Goal: Task Accomplishment & Management: Use online tool/utility

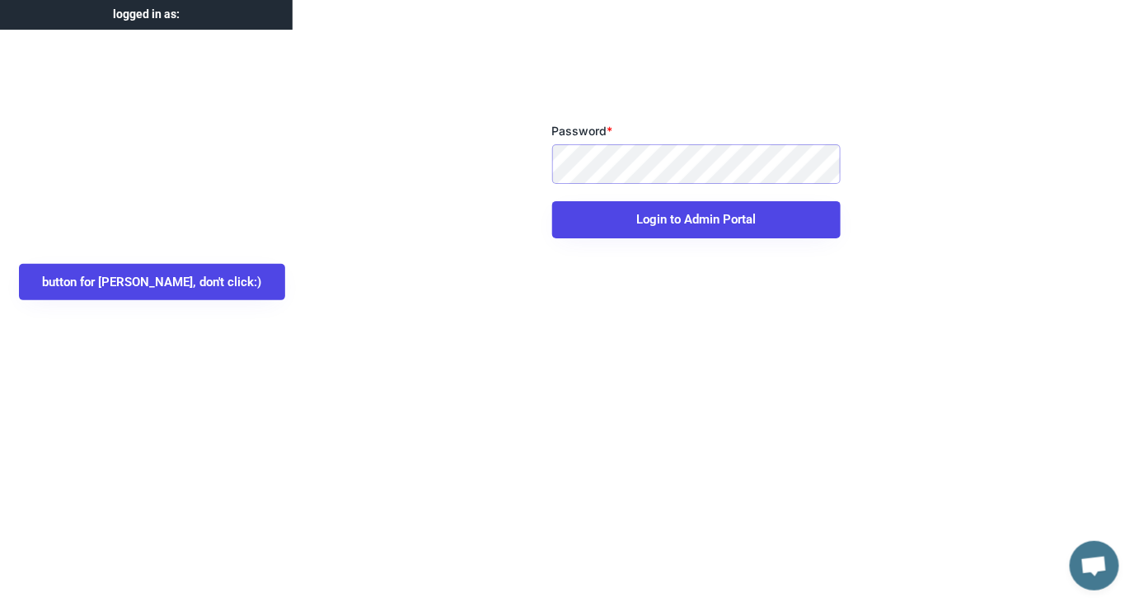
scroll to position [11, 0]
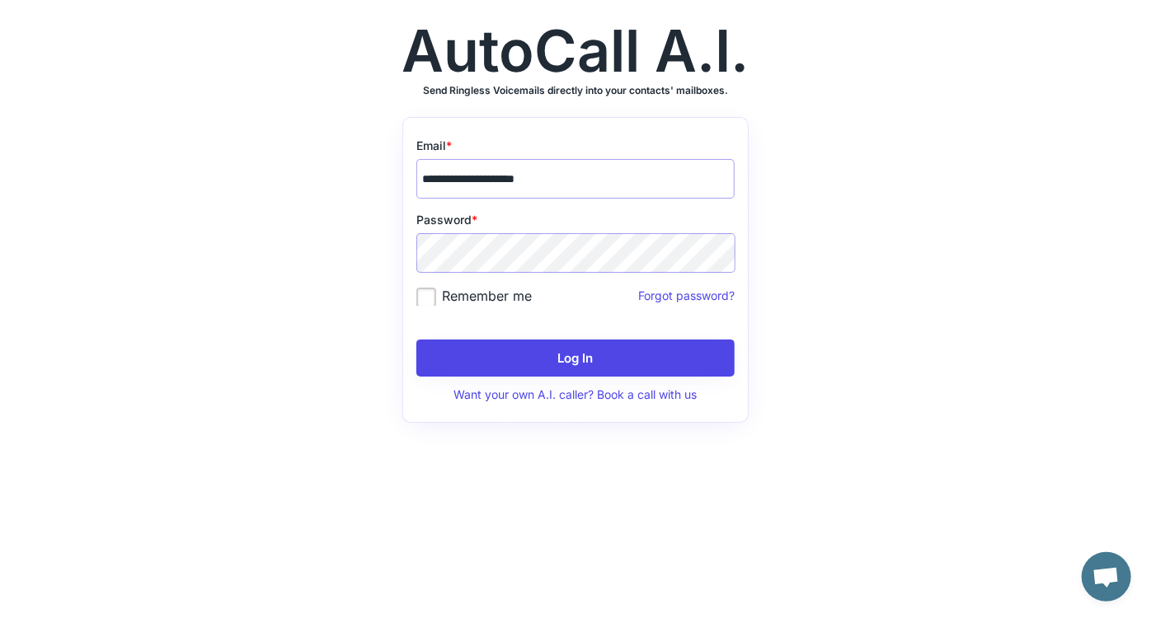
scroll to position [11, 0]
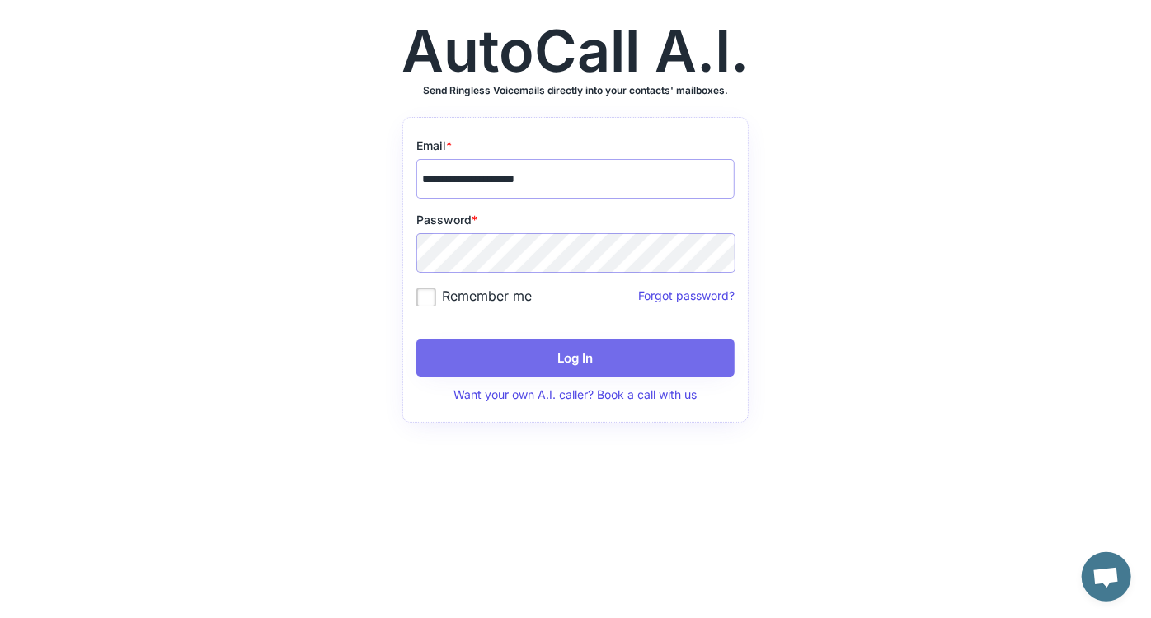
click at [535, 351] on button "Log In" at bounding box center [575, 358] width 318 height 37
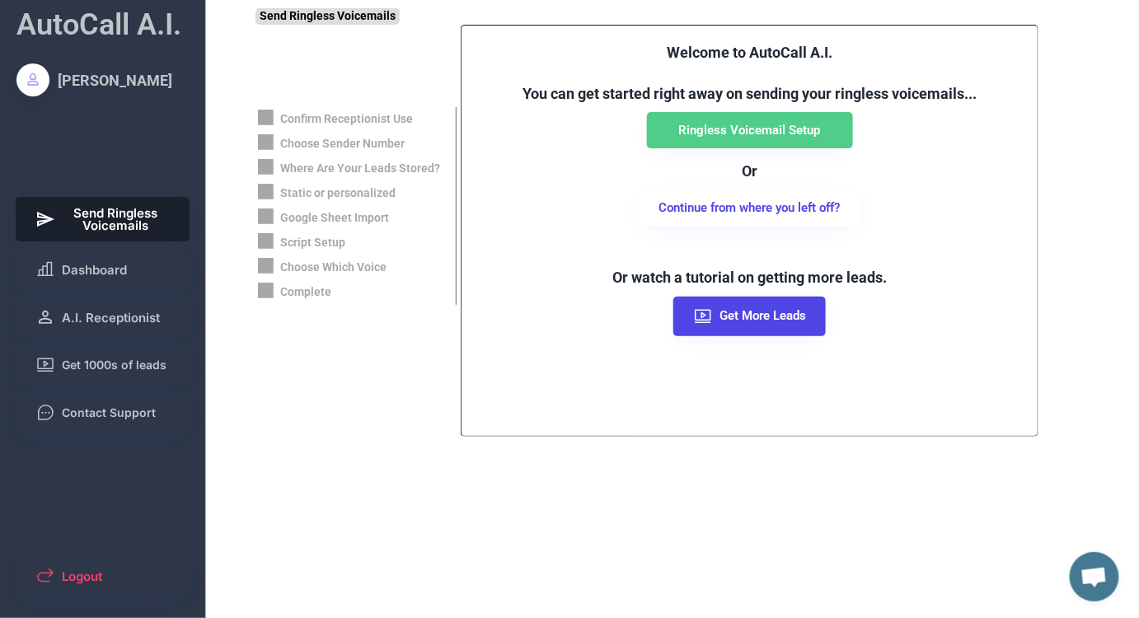
scroll to position [11, 0]
click at [116, 282] on button "Dashboard" at bounding box center [103, 270] width 175 height 40
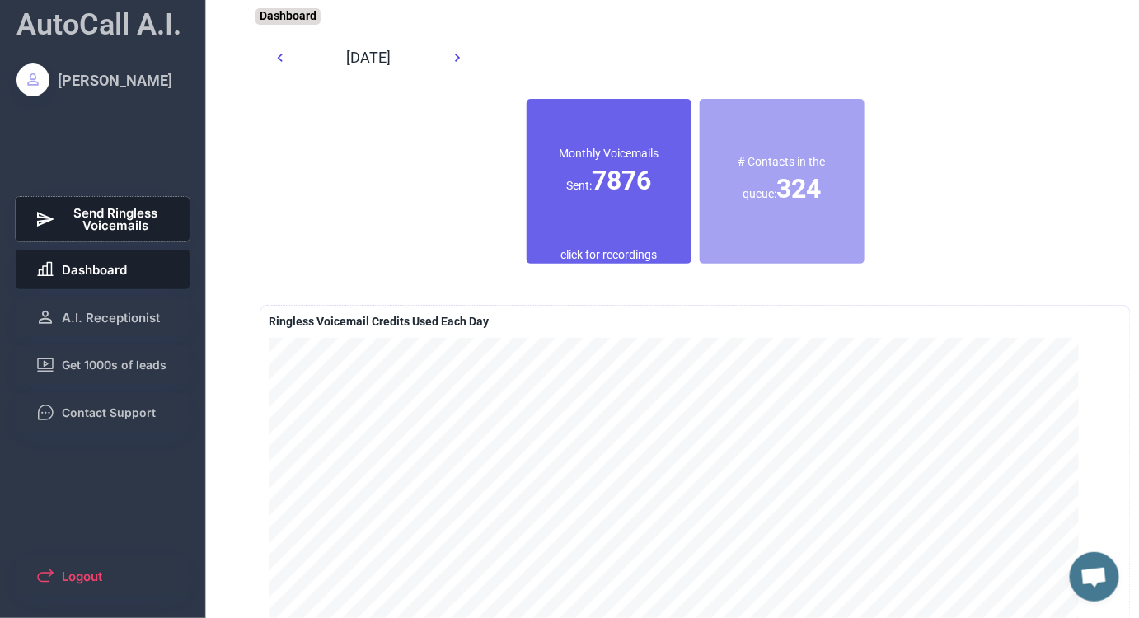
click at [124, 231] on span "Send Ringless Voicemails" at bounding box center [116, 219] width 109 height 25
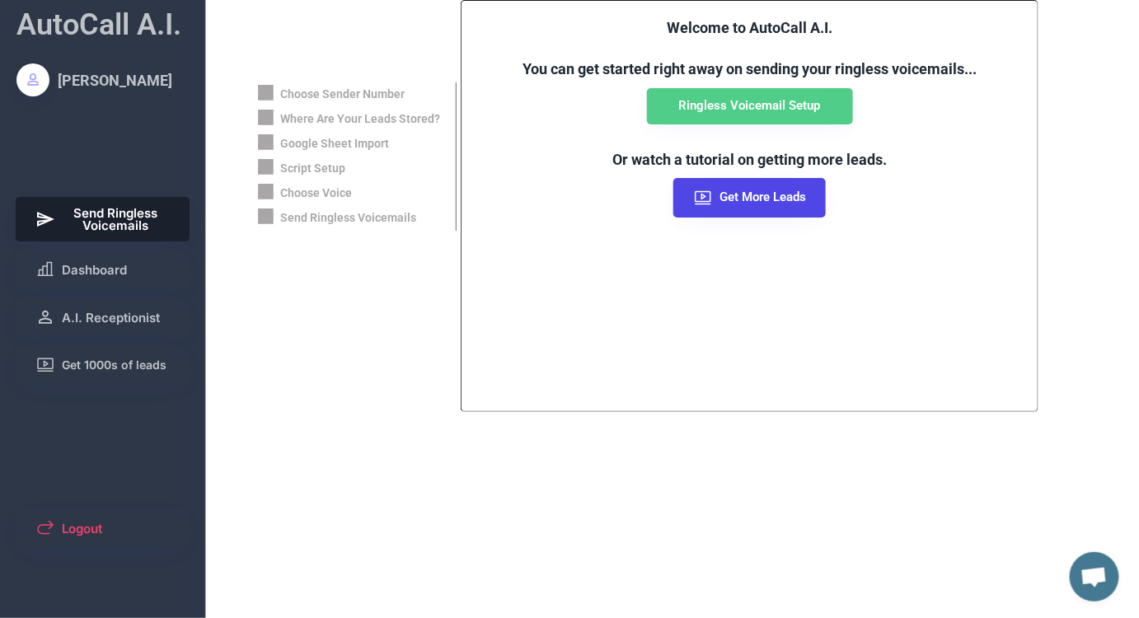
scroll to position [11, 0]
click at [123, 270] on span "Dashboard" at bounding box center [94, 270] width 65 height 12
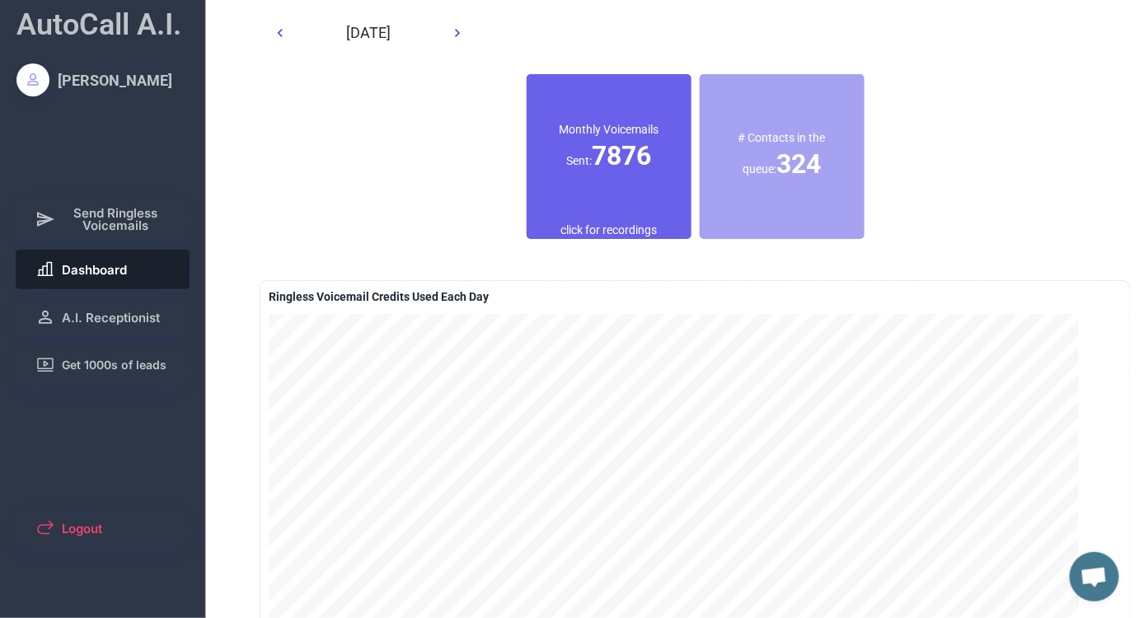
click at [624, 189] on div "Monthly Voicemails Sent: 7876" at bounding box center [609, 148] width 165 height 148
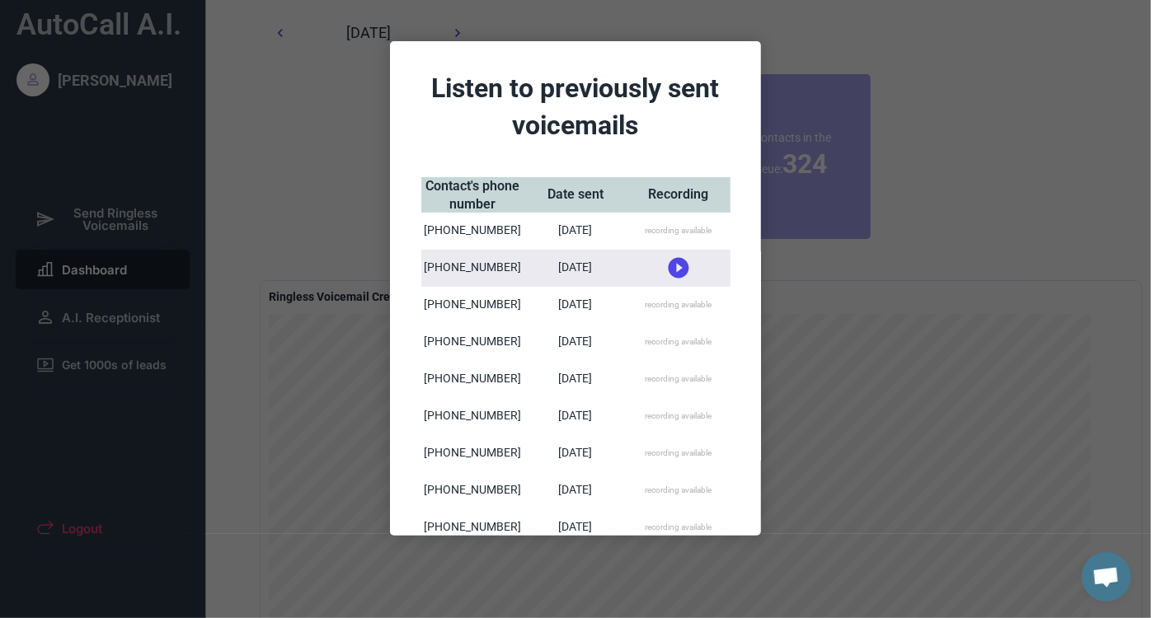
click at [664, 227] on div "recording available" at bounding box center [678, 231] width 67 height 12
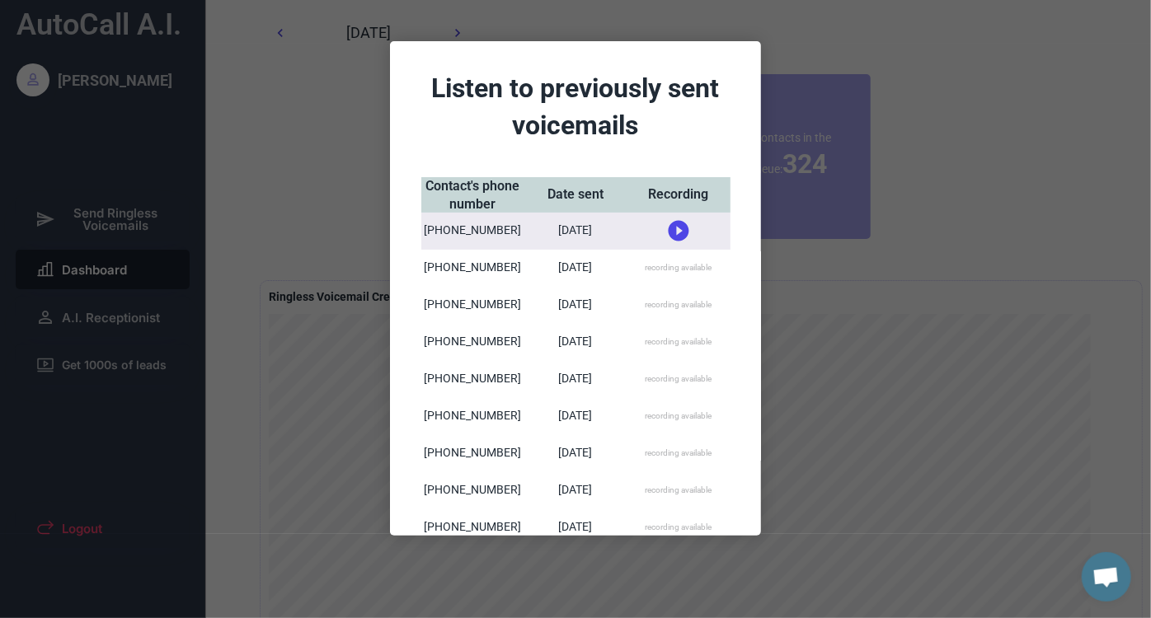
click at [669, 231] on use at bounding box center [679, 231] width 21 height 21
click at [795, 53] on div at bounding box center [575, 309] width 1151 height 618
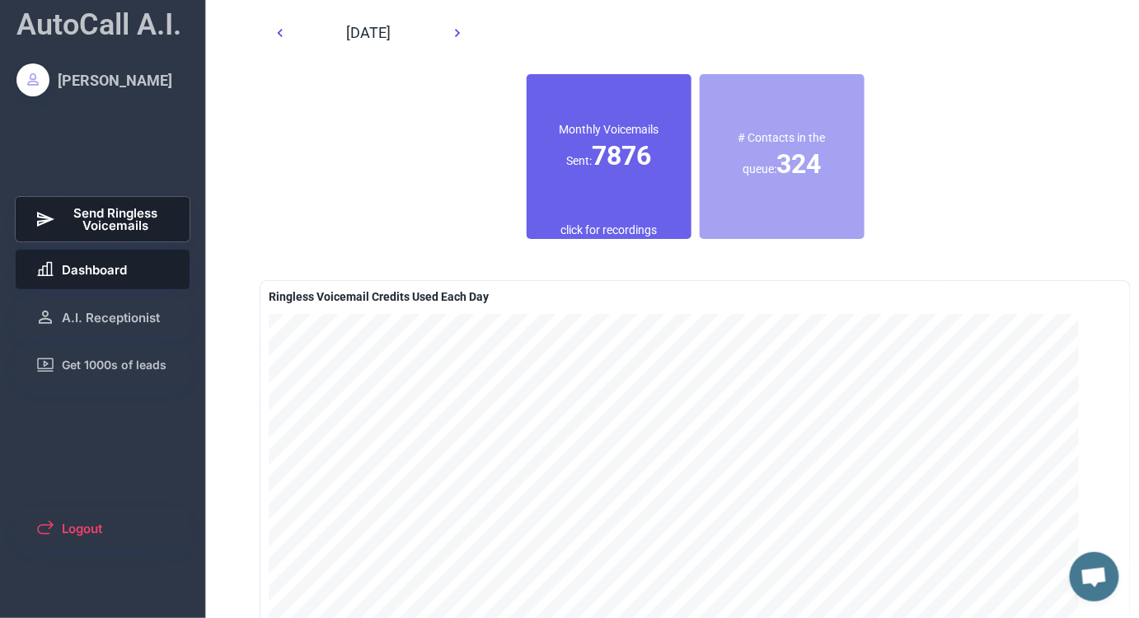
click at [143, 218] on span "Send Ringless Voicemails" at bounding box center [116, 219] width 109 height 25
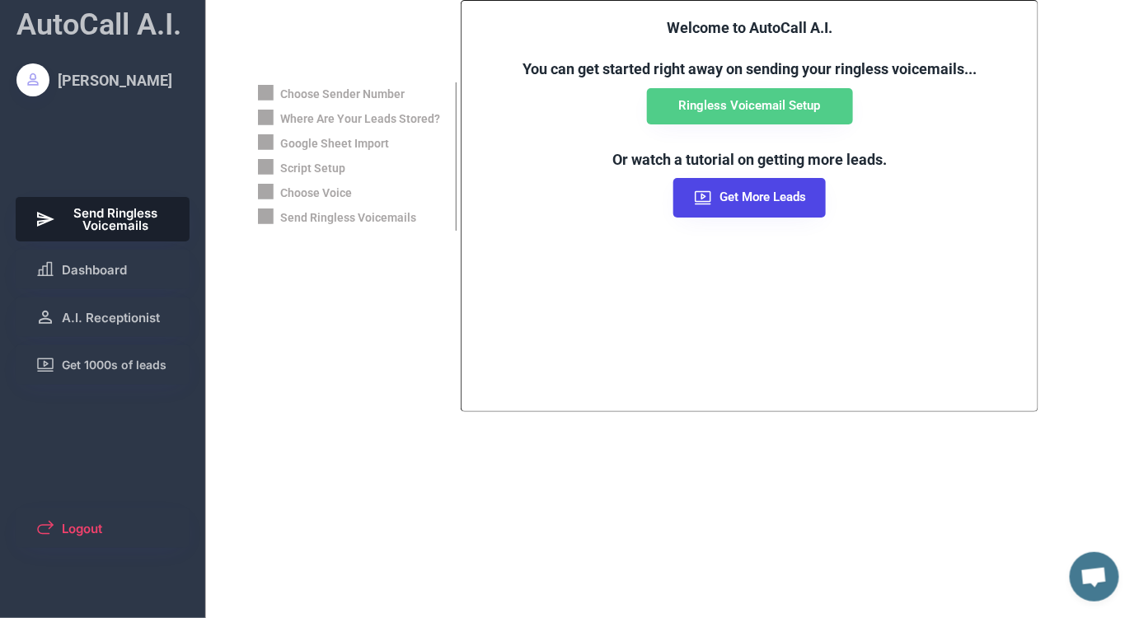
click at [323, 191] on div "Choose Voice" at bounding box center [316, 193] width 72 height 16
click at [744, 110] on button "Ringless Voicemail Setup" at bounding box center [750, 106] width 206 height 36
select select "**********"
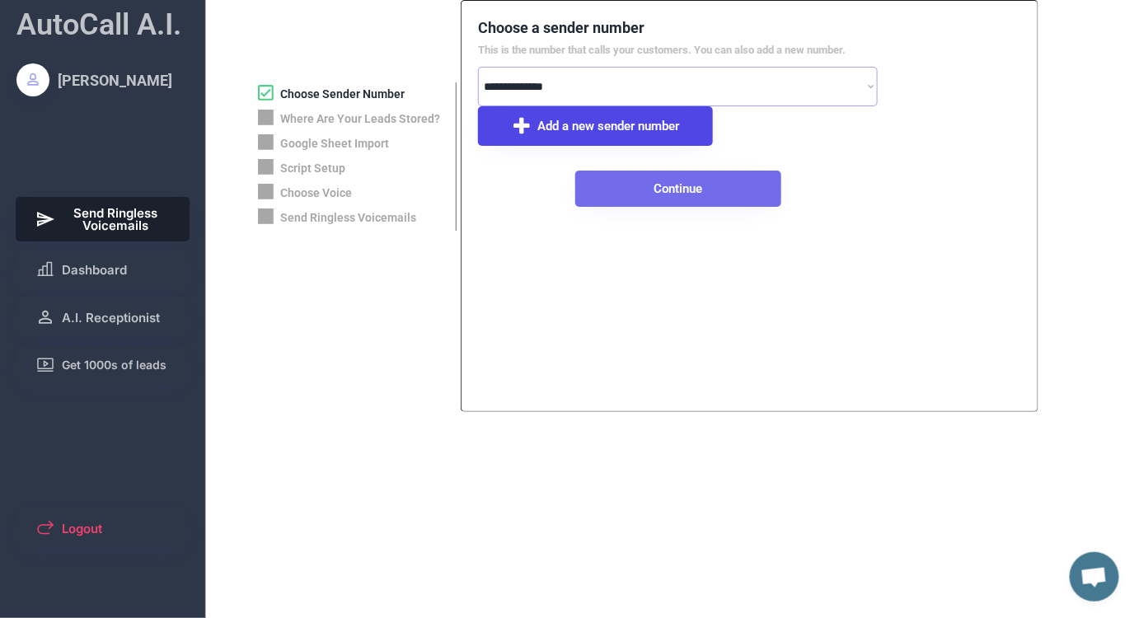
click at [649, 200] on button "Continue" at bounding box center [678, 189] width 206 height 36
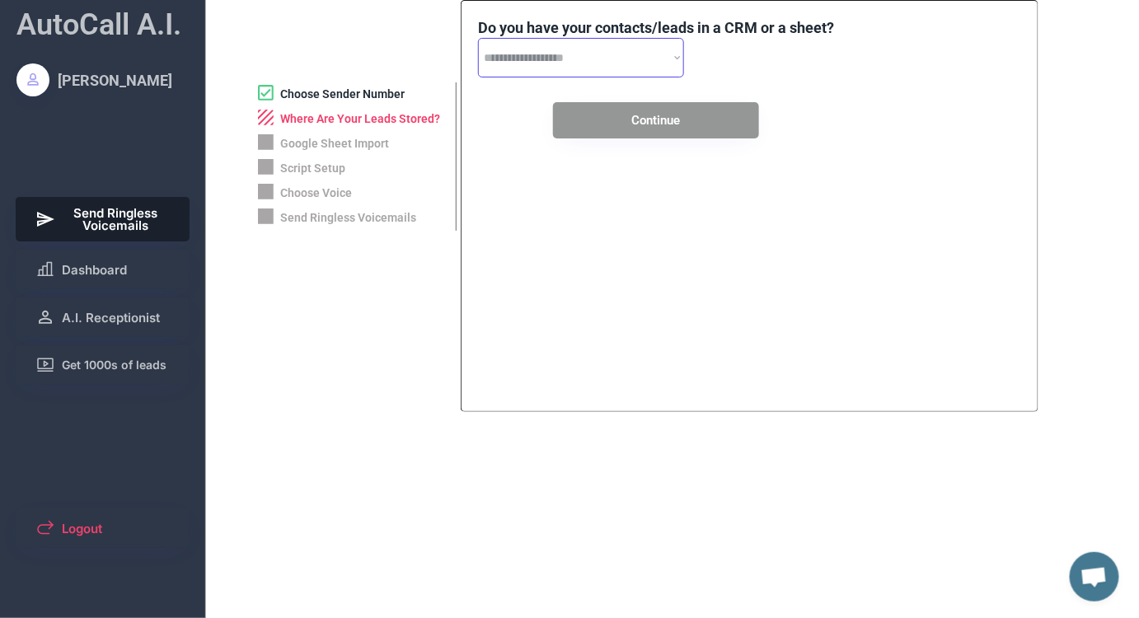
click at [619, 72] on select "**********" at bounding box center [581, 58] width 206 height 40
select select "**********"
click at [478, 38] on select "**********" at bounding box center [581, 58] width 206 height 40
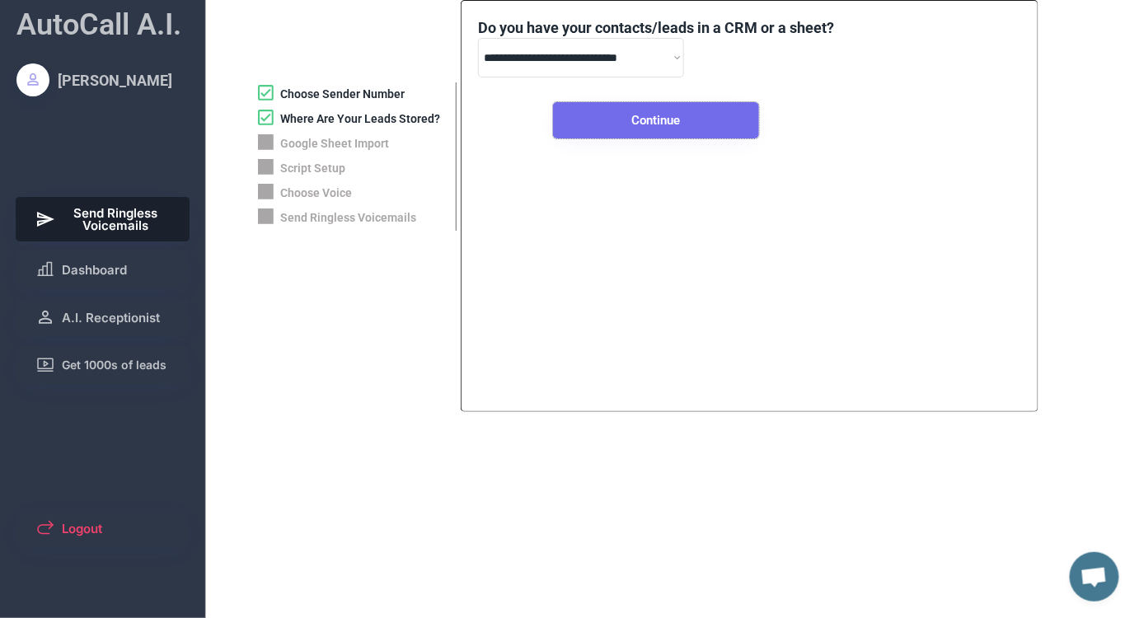
click at [609, 124] on button "Continue" at bounding box center [656, 120] width 206 height 36
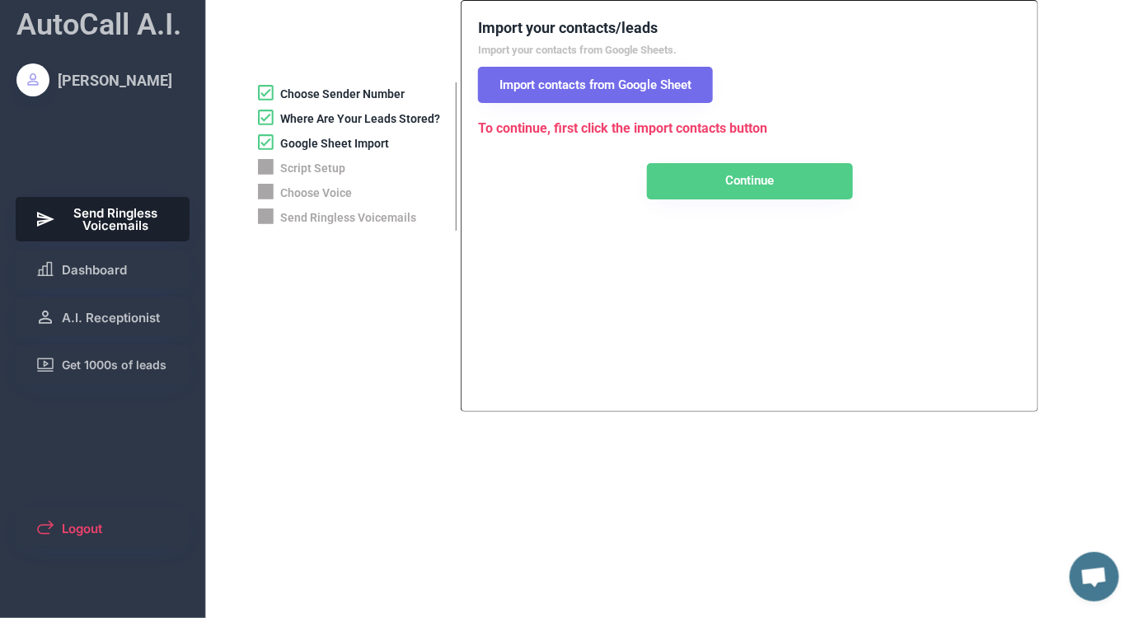
click at [618, 81] on button "Import contacts from Google Sheet" at bounding box center [595, 85] width 235 height 36
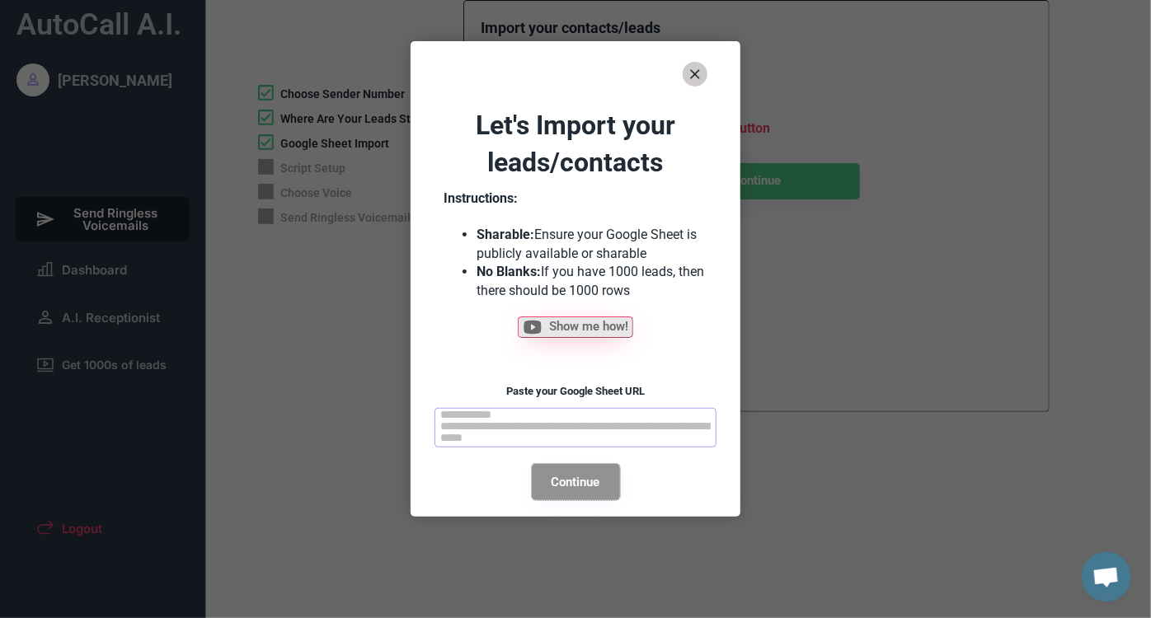
click at [567, 496] on button "Continue" at bounding box center [576, 482] width 88 height 36
click at [567, 471] on button "Continue" at bounding box center [576, 482] width 88 height 36
click at [556, 417] on textarea at bounding box center [575, 428] width 282 height 40
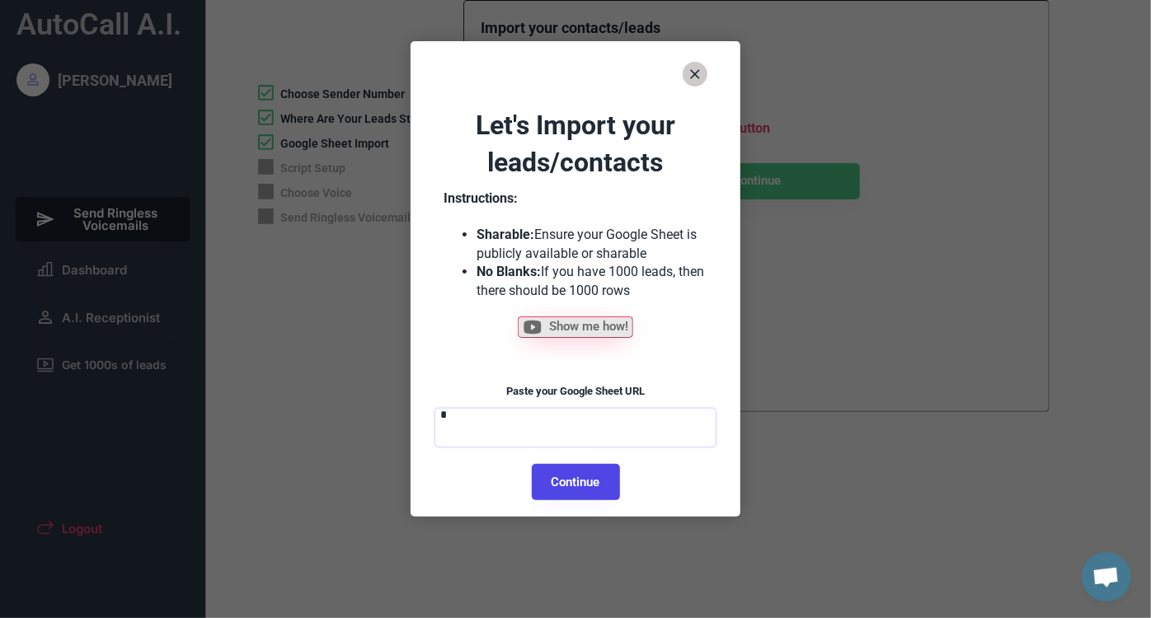
type textarea "*"
click at [588, 481] on button "Continue" at bounding box center [576, 482] width 88 height 36
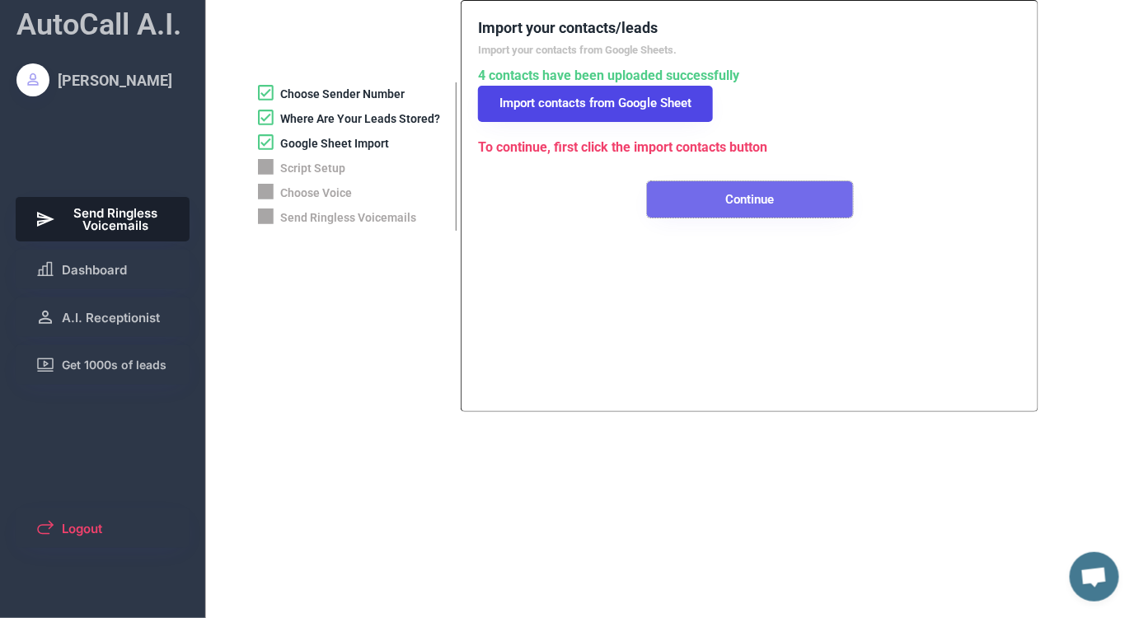
click at [702, 198] on button "Continue" at bounding box center [750, 199] width 206 height 36
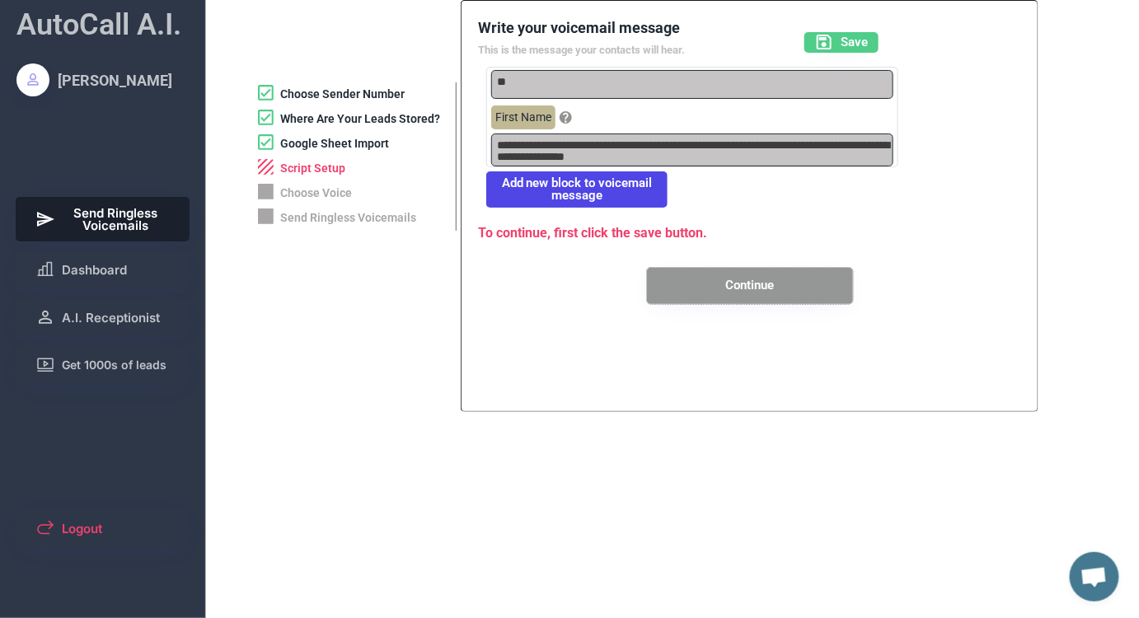
click at [690, 293] on button "Continue" at bounding box center [750, 286] width 206 height 36
click at [834, 45] on icon at bounding box center [824, 42] width 20 height 20
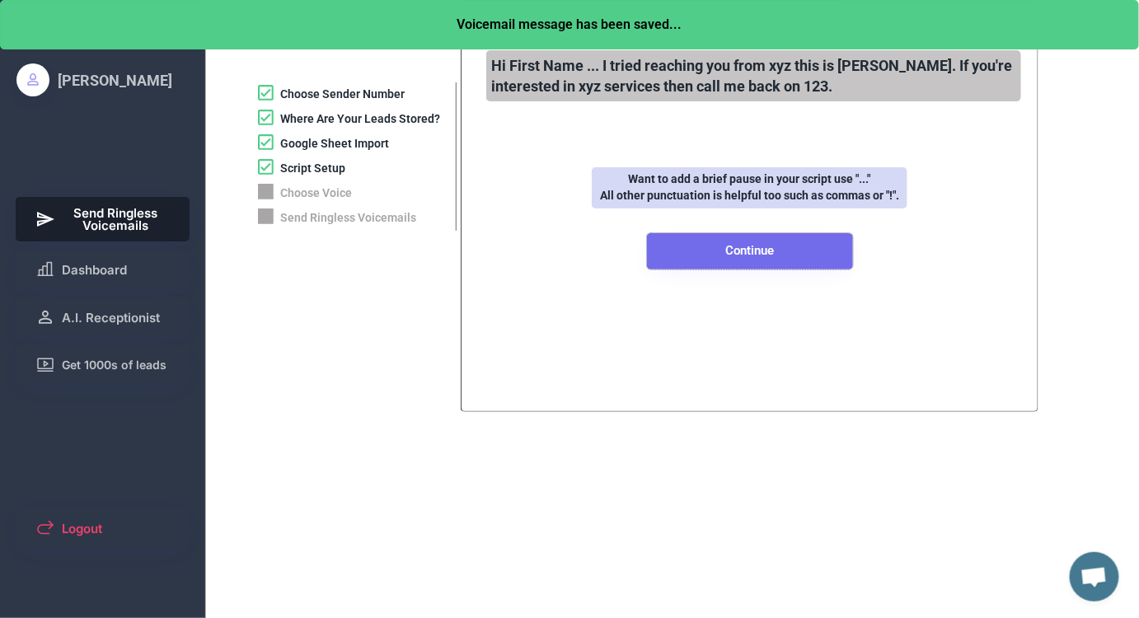
click at [683, 260] on button "Continue" at bounding box center [750, 251] width 206 height 36
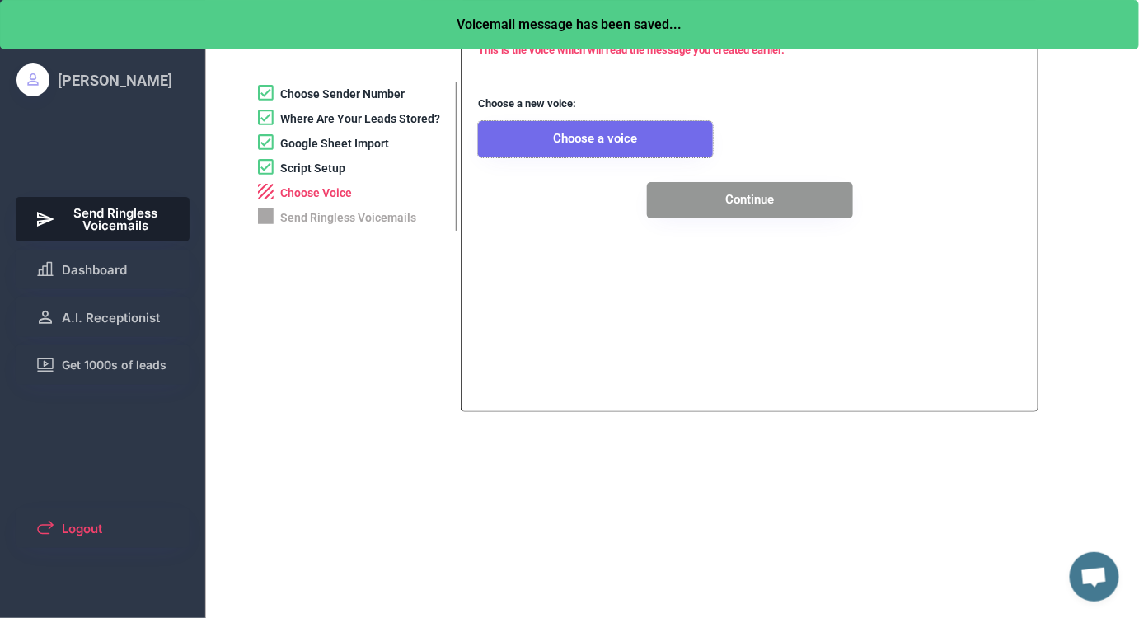
click at [605, 138] on button "Choose a voice" at bounding box center [595, 139] width 235 height 36
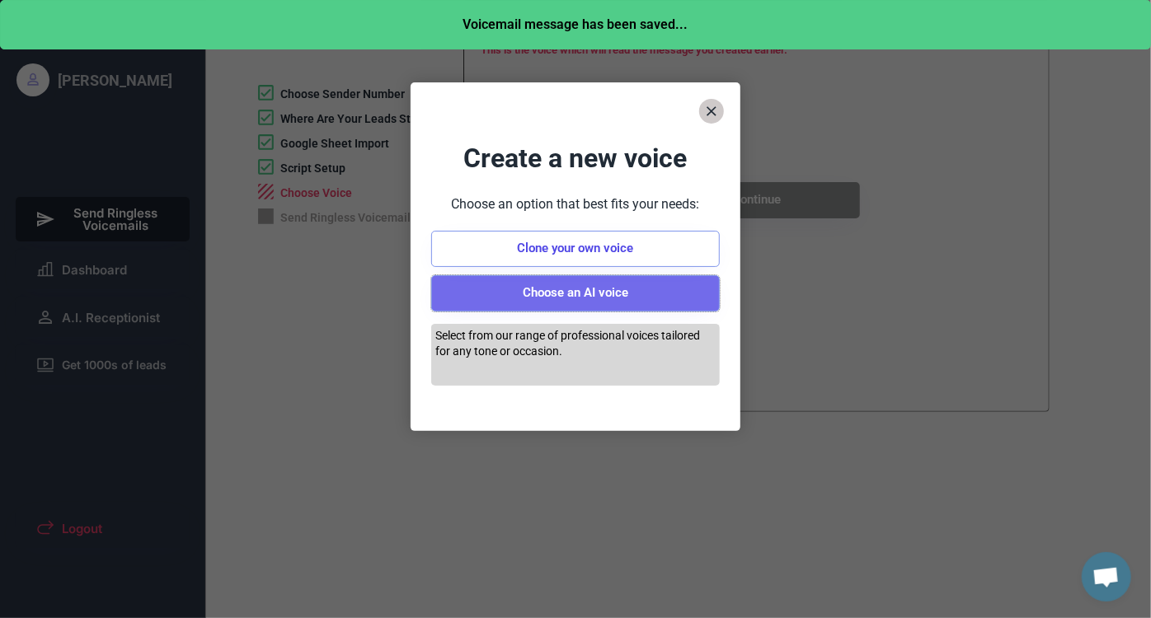
click at [585, 295] on button "Choose an AI voice" at bounding box center [575, 293] width 289 height 36
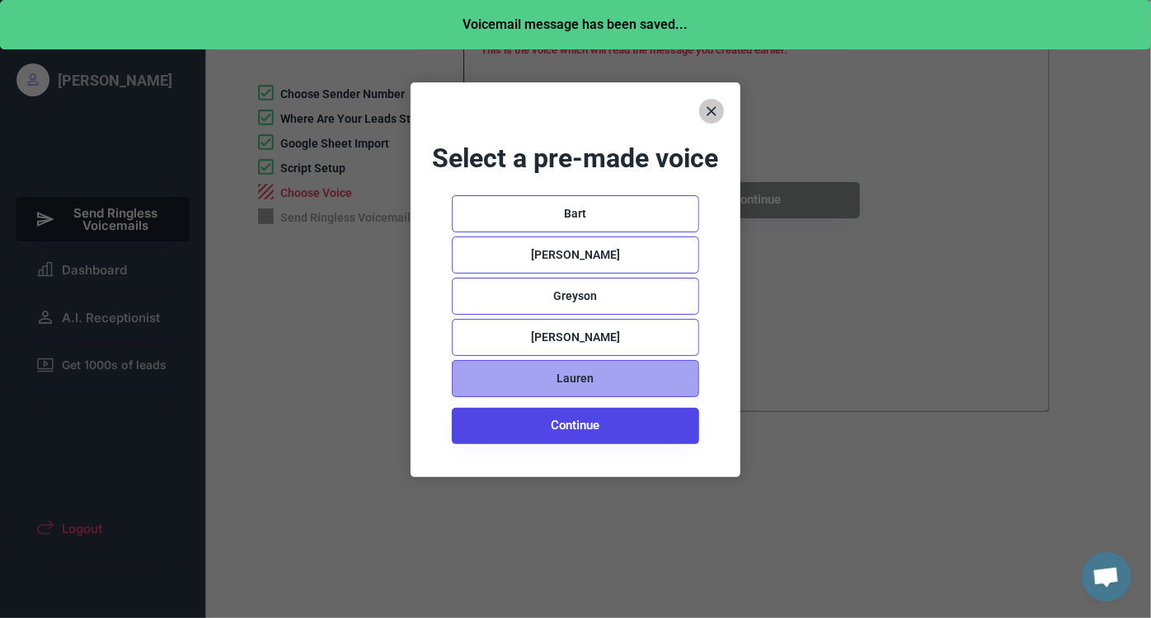
click at [589, 378] on div "Lauren" at bounding box center [575, 379] width 37 height 16
click at [491, 373] on use at bounding box center [488, 378] width 27 height 27
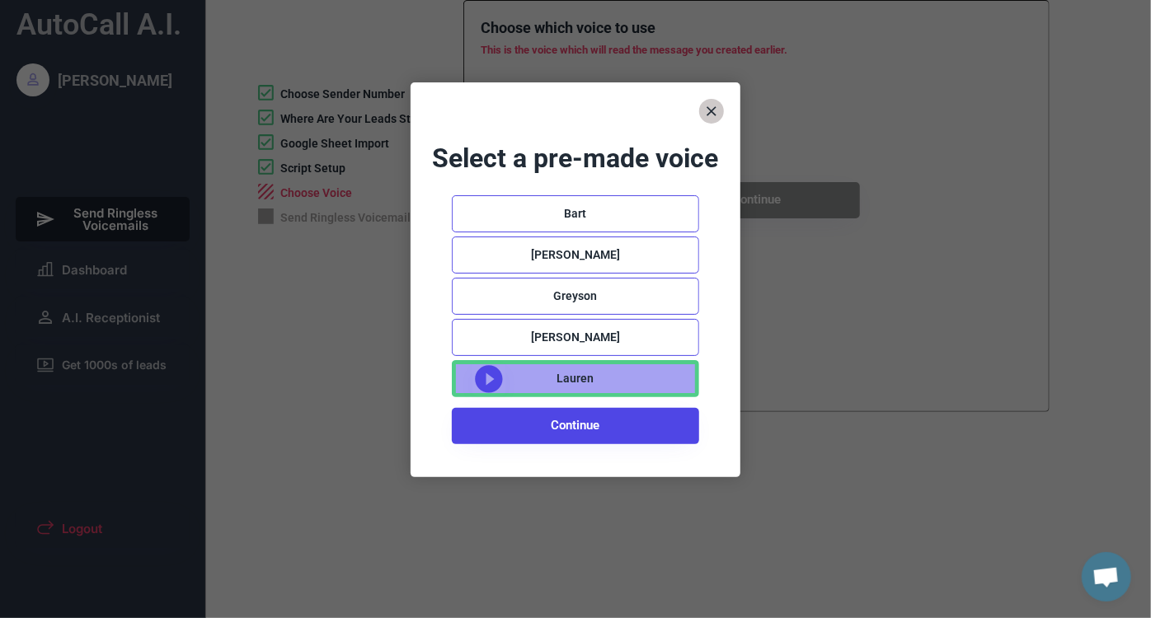
click at [491, 373] on use at bounding box center [488, 378] width 27 height 27
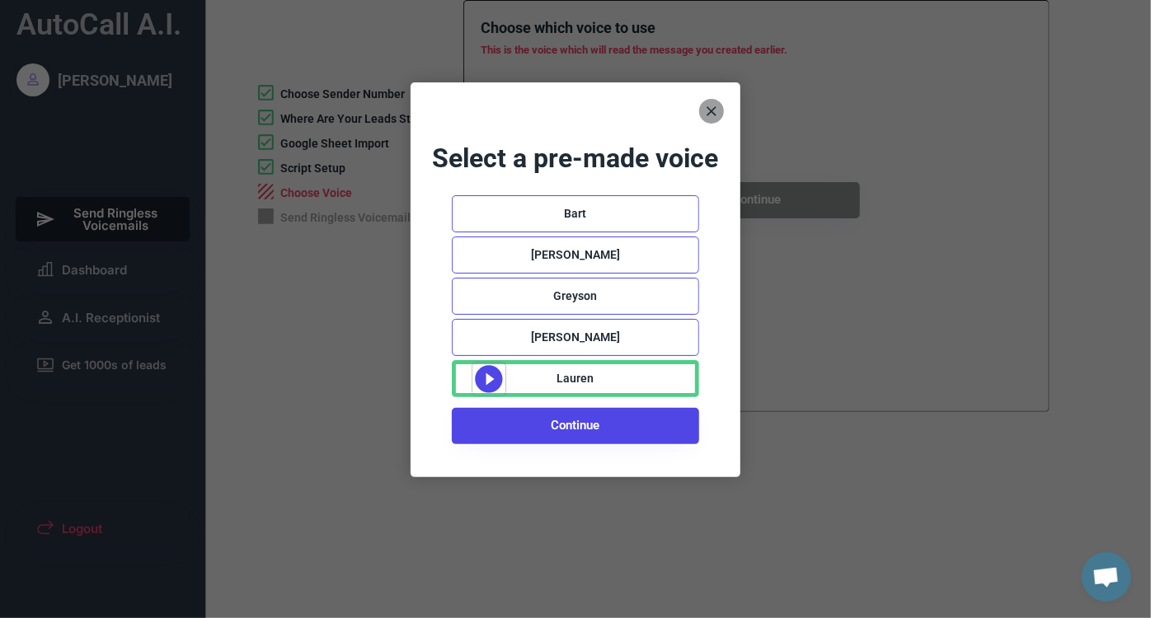
click at [717, 102] on button at bounding box center [711, 111] width 25 height 25
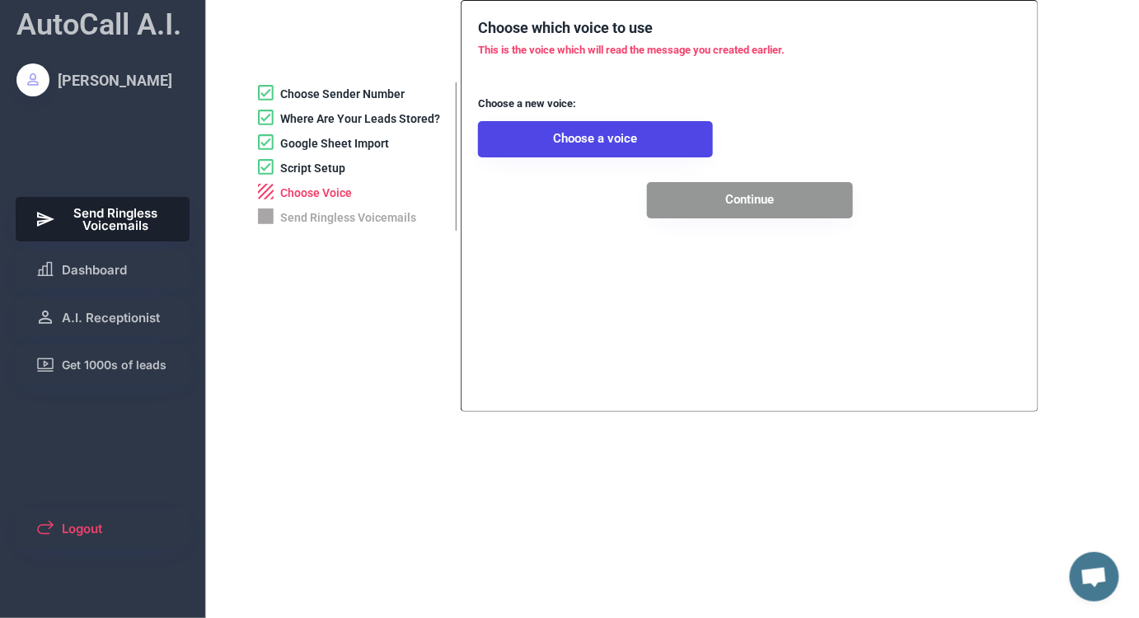
click at [125, 269] on span "Dashboard" at bounding box center [94, 270] width 65 height 12
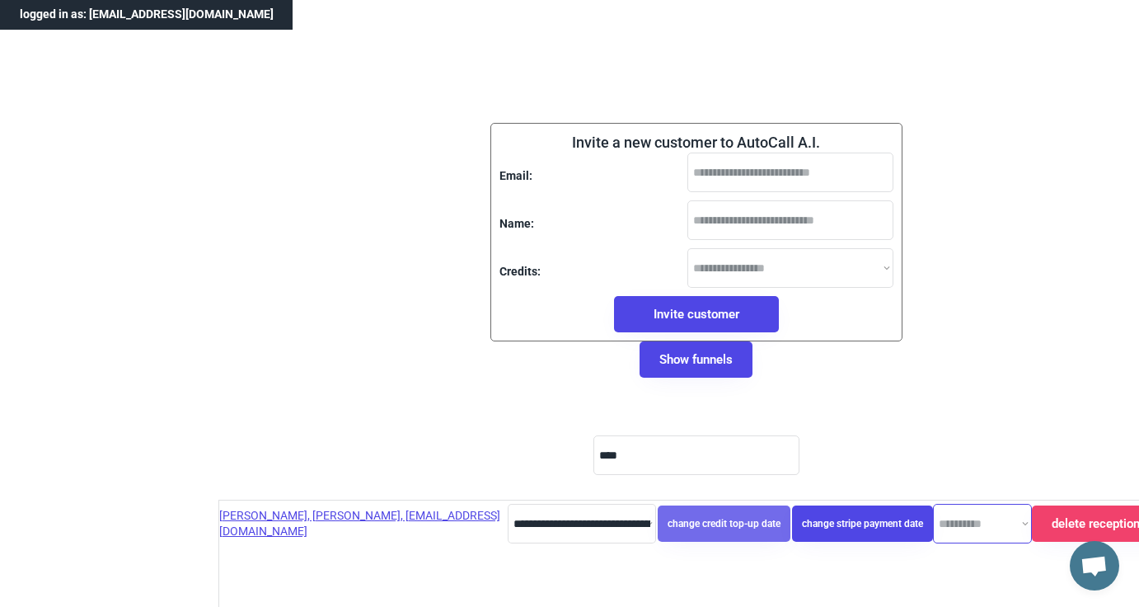
select select "**********"
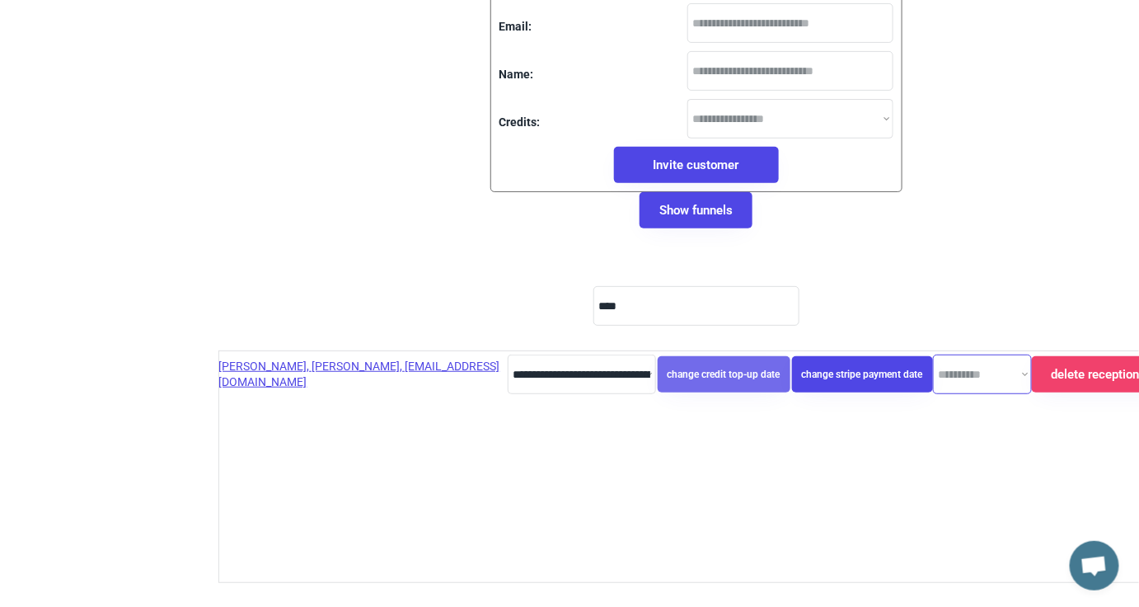
scroll to position [11, 0]
click at [970, 378] on select "**********" at bounding box center [982, 374] width 99 height 40
select select "********"
click at [933, 354] on select "**********" at bounding box center [982, 374] width 99 height 40
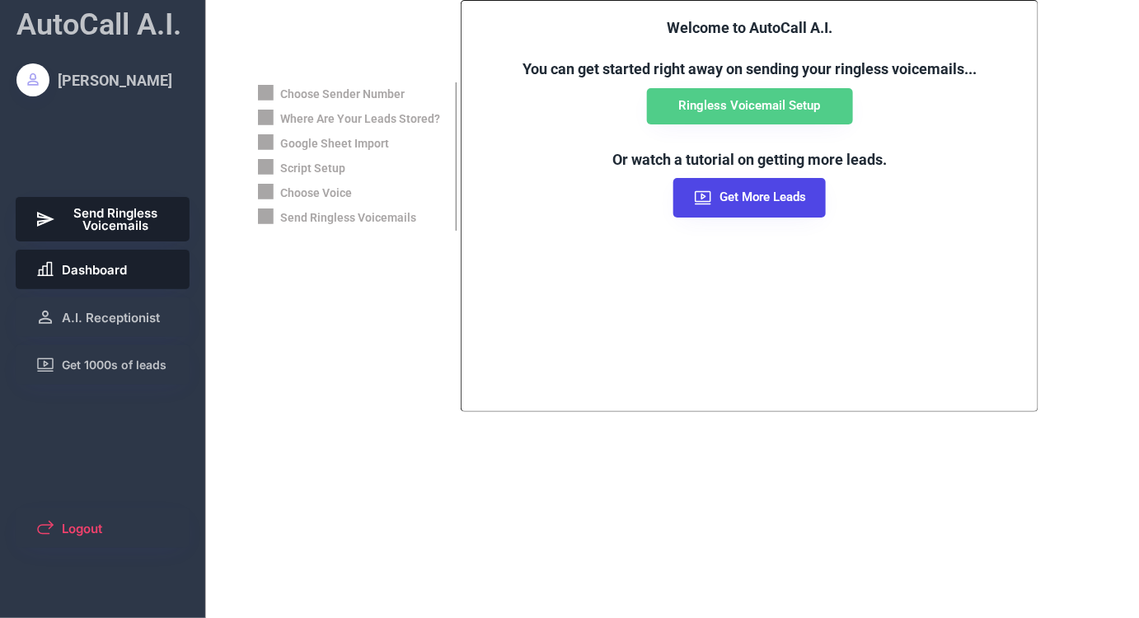
click at [94, 274] on span "Dashboard" at bounding box center [94, 270] width 65 height 12
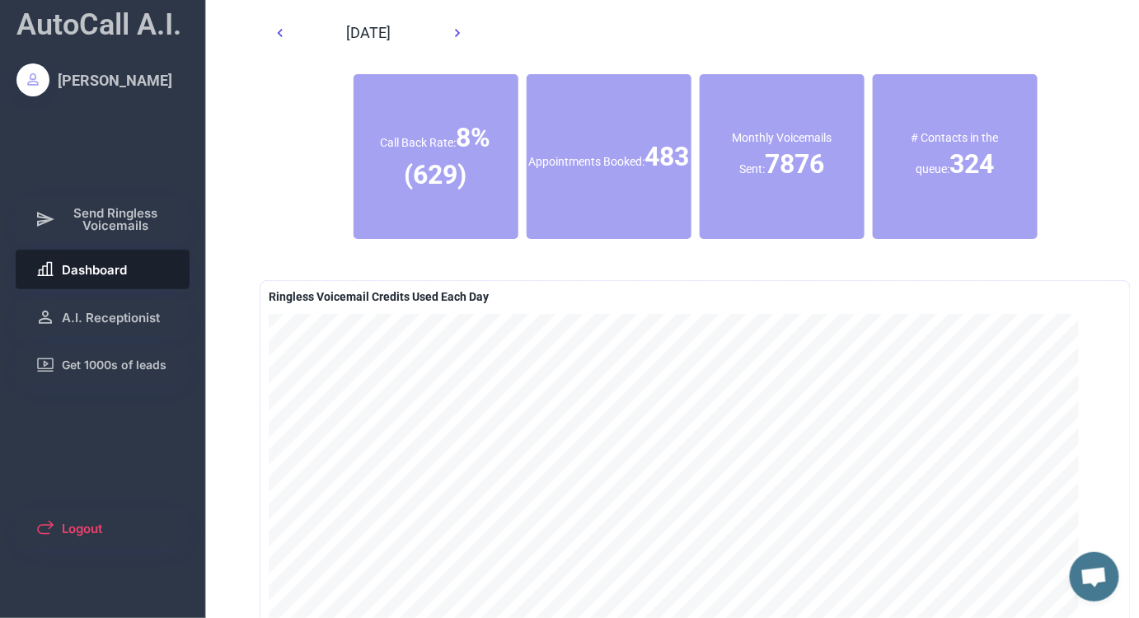
scroll to position [11, 0]
